Goal: Communication & Community: Answer question/provide support

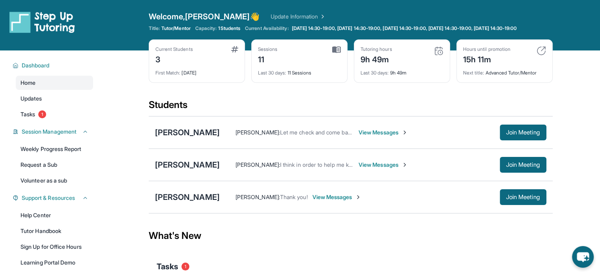
click at [397, 137] on span "View Messages" at bounding box center [383, 133] width 49 height 8
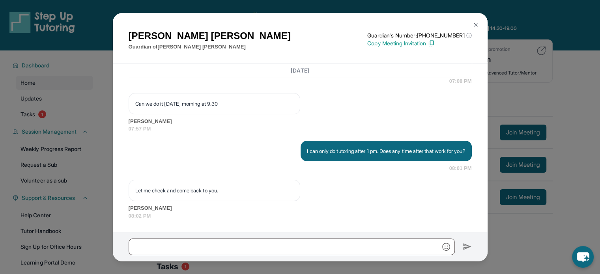
scroll to position [2994, 0]
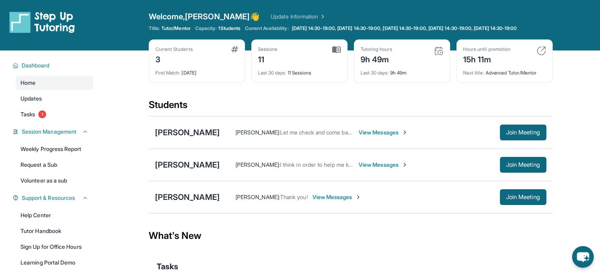
click at [393, 136] on span "View Messages" at bounding box center [383, 133] width 49 height 8
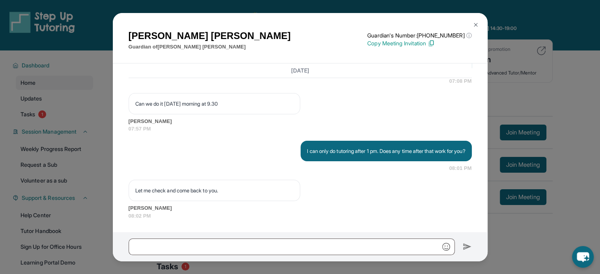
scroll to position [2994, 0]
click at [580, 70] on div "Armineh Karamian Guardian of Maximilian Karamian Guardian's Number: +1402799453…" at bounding box center [300, 137] width 600 height 274
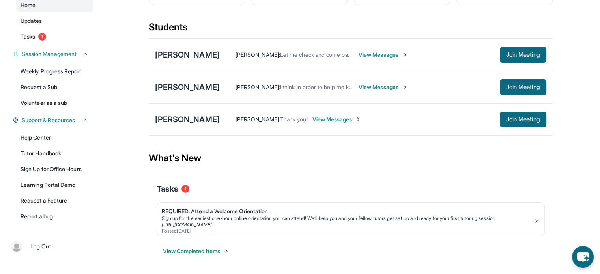
scroll to position [83, 0]
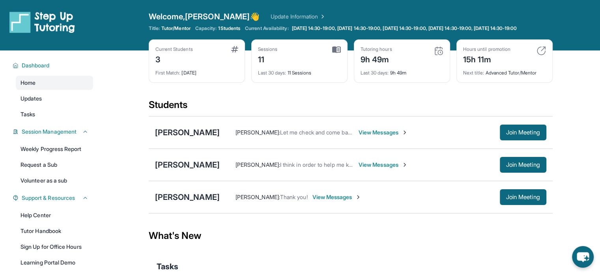
click at [390, 137] on span "View Messages" at bounding box center [383, 133] width 49 height 8
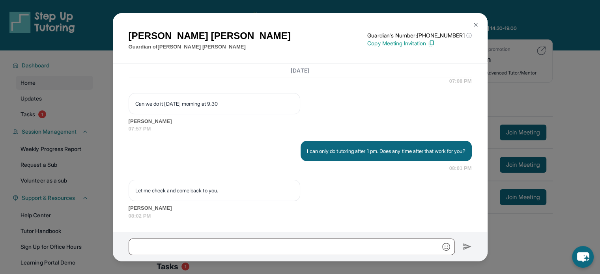
scroll to position [2994, 0]
click at [590, 167] on div "[PERSON_NAME] Guardian of [PERSON_NAME] Guardian's Number: [PHONE_NUMBER] ⓘ Thi…" at bounding box center [300, 137] width 600 height 274
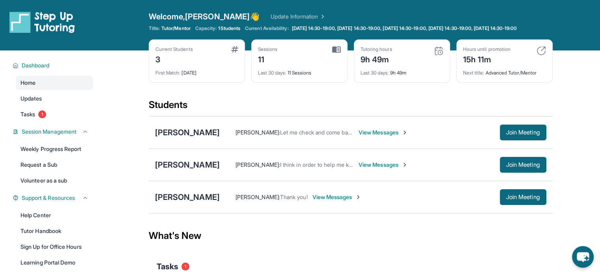
click at [406, 136] on span "View Messages" at bounding box center [383, 133] width 49 height 8
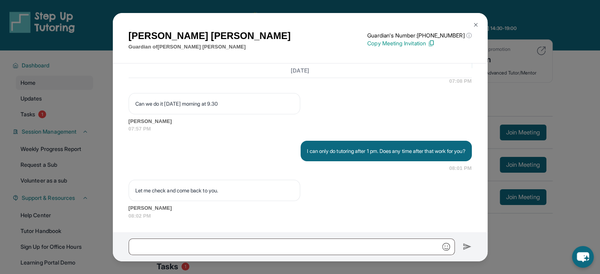
scroll to position [2994, 0]
click at [476, 20] on button at bounding box center [476, 25] width 16 height 16
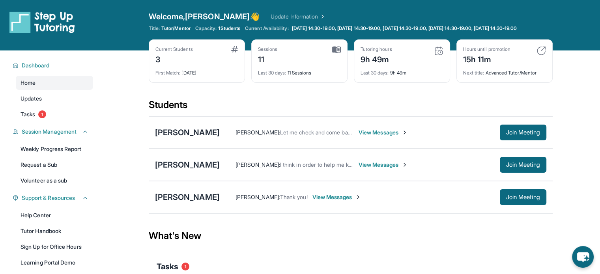
click at [393, 137] on span "View Messages" at bounding box center [383, 133] width 49 height 8
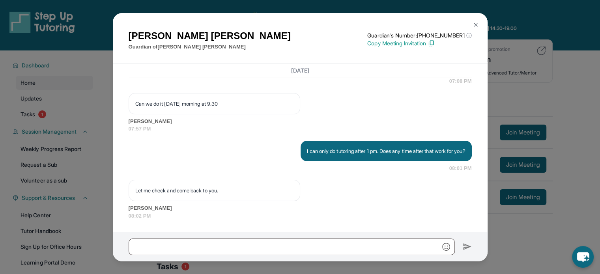
click at [475, 25] on img at bounding box center [476, 25] width 6 height 6
